Goal: Task Accomplishment & Management: Manage account settings

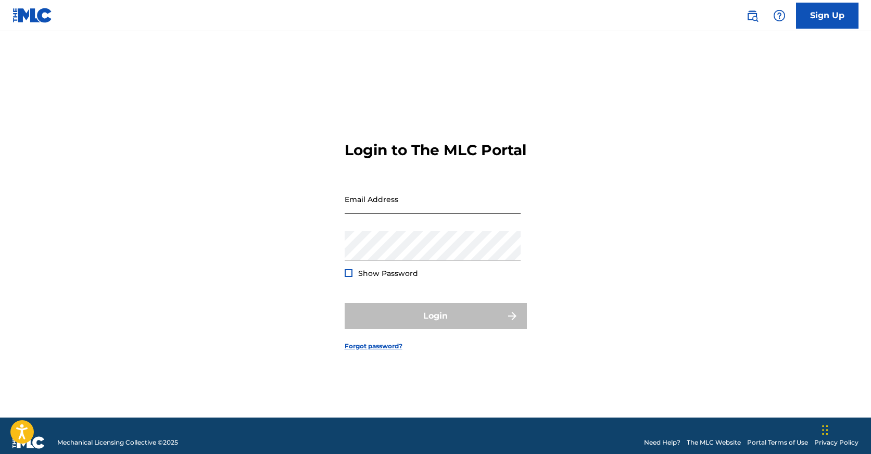
click at [423, 214] on input "Email Address" at bounding box center [433, 199] width 176 height 30
type input "[EMAIL_ADDRESS][DOMAIN_NAME]"
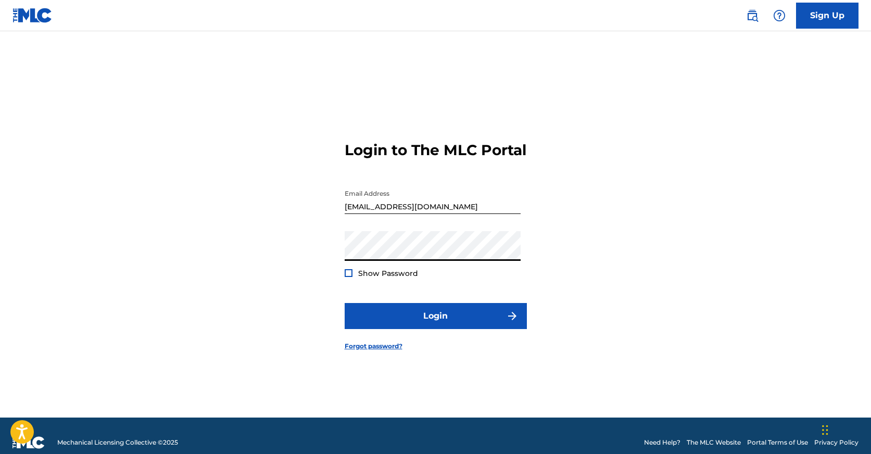
click at [405, 278] on span "Show Password" at bounding box center [388, 273] width 60 height 9
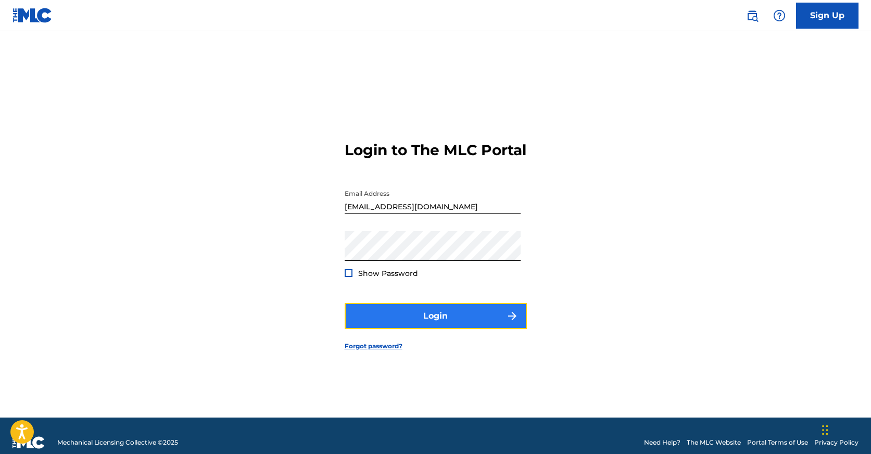
click at [439, 321] on button "Login" at bounding box center [436, 316] width 182 height 26
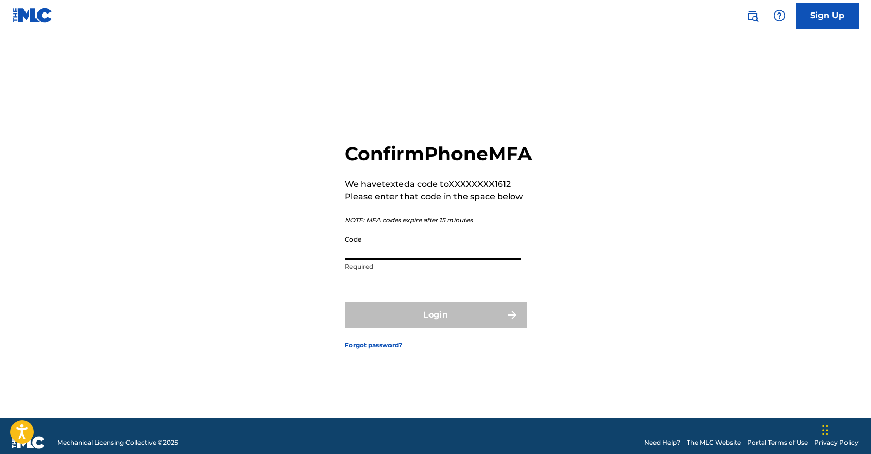
click at [424, 260] on input "Code" at bounding box center [433, 245] width 176 height 30
click at [454, 260] on input "Code" at bounding box center [433, 245] width 176 height 30
paste input "869913"
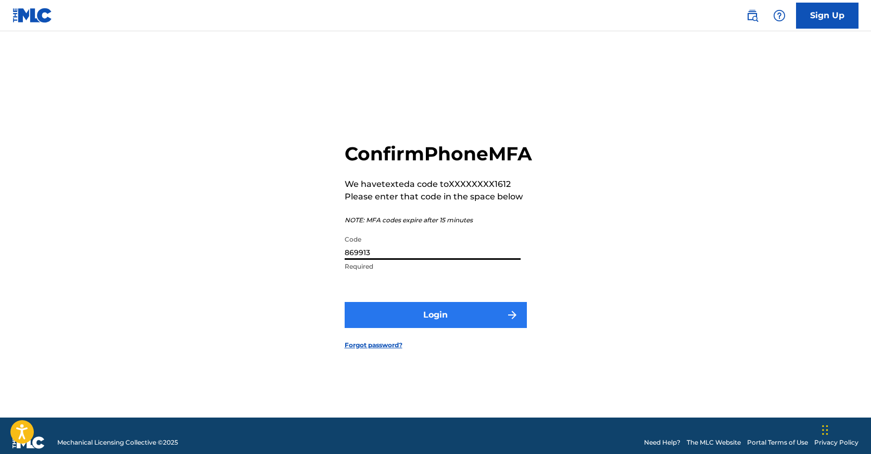
type input "869913"
click at [434, 328] on button "Login" at bounding box center [436, 315] width 182 height 26
